Goal: Task Accomplishment & Management: Manage account settings

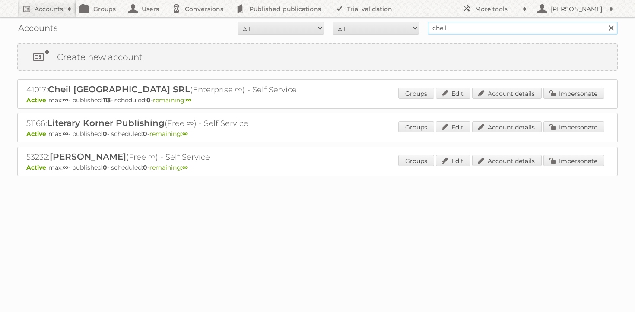
click at [468, 25] on input "cheil" at bounding box center [523, 28] width 190 height 13
type input "maxroy"
click at [604, 22] on input "Search" at bounding box center [610, 28] width 13 height 13
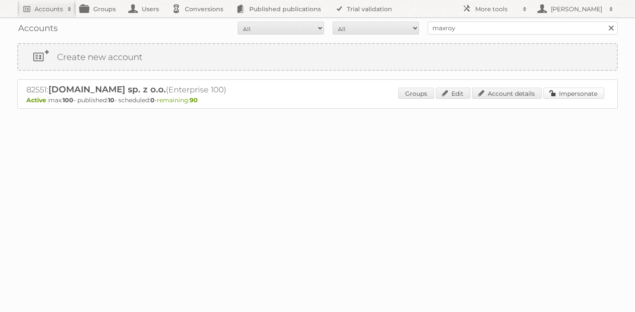
click at [579, 94] on link "Impersonate" at bounding box center [574, 93] width 61 height 11
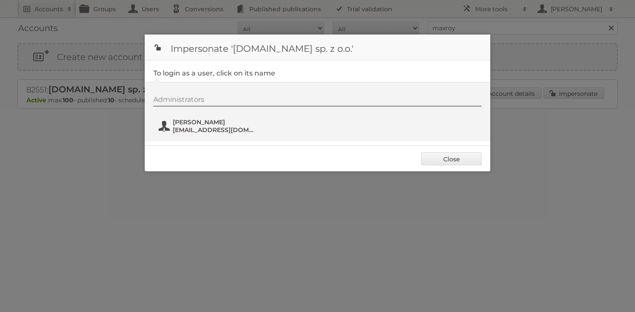
click at [230, 130] on span "bartosz.berlinski@maxroy.com" at bounding box center [215, 130] width 84 height 8
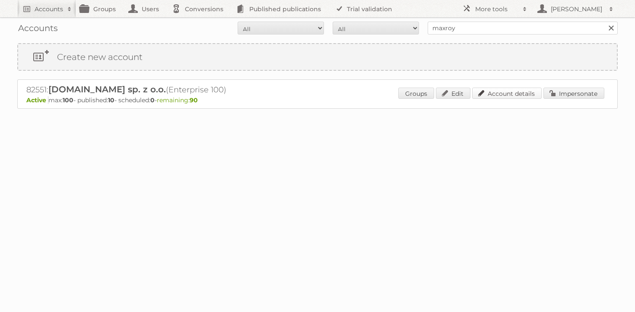
click at [512, 96] on link "Account details" at bounding box center [507, 93] width 70 height 11
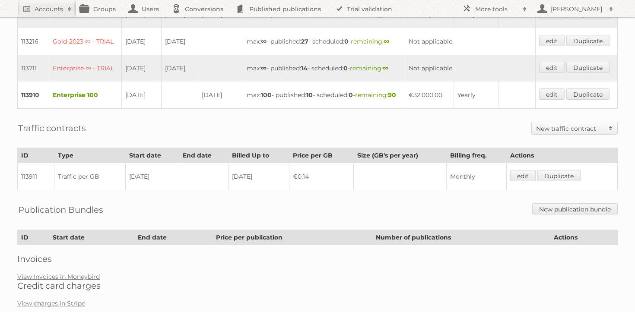
scroll to position [301, 0]
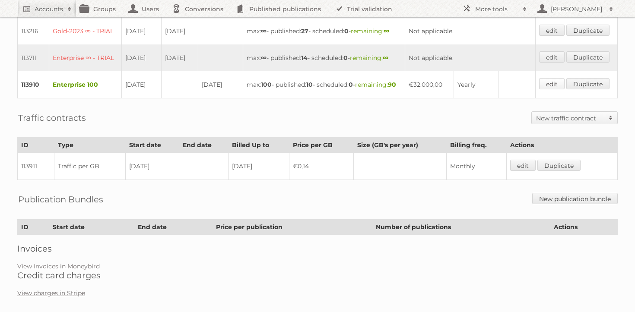
click at [548, 89] on link "edit" at bounding box center [551, 83] width 25 height 11
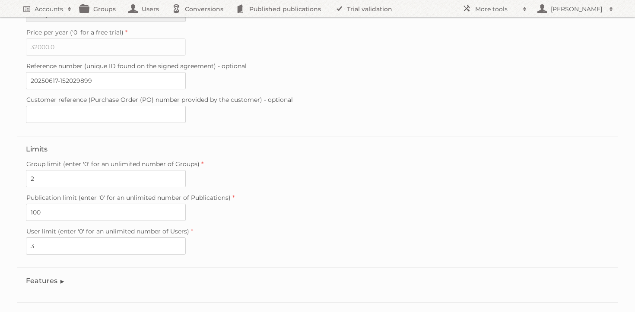
scroll to position [240, 0]
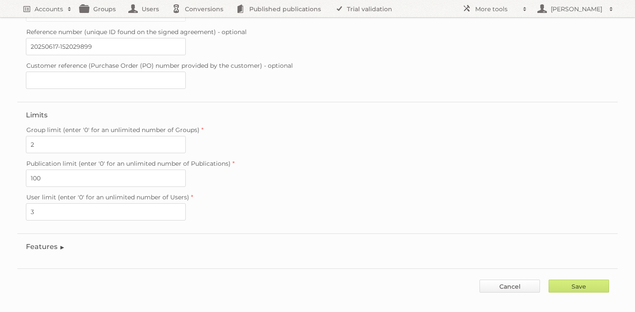
click at [494, 283] on link "Cancel" at bounding box center [510, 286] width 60 height 13
